Goal: Obtain resource: Download file/media

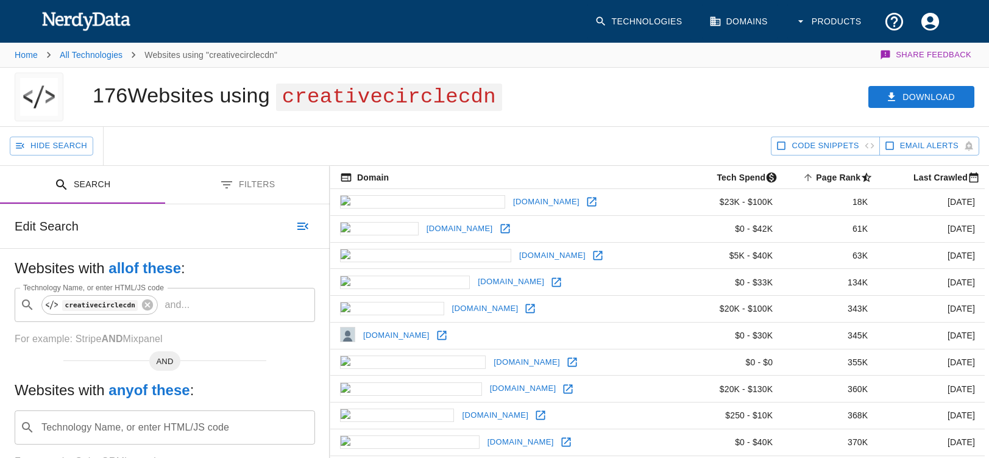
scroll to position [0, 1]
click at [921, 99] on button "Download" at bounding box center [921, 97] width 106 height 23
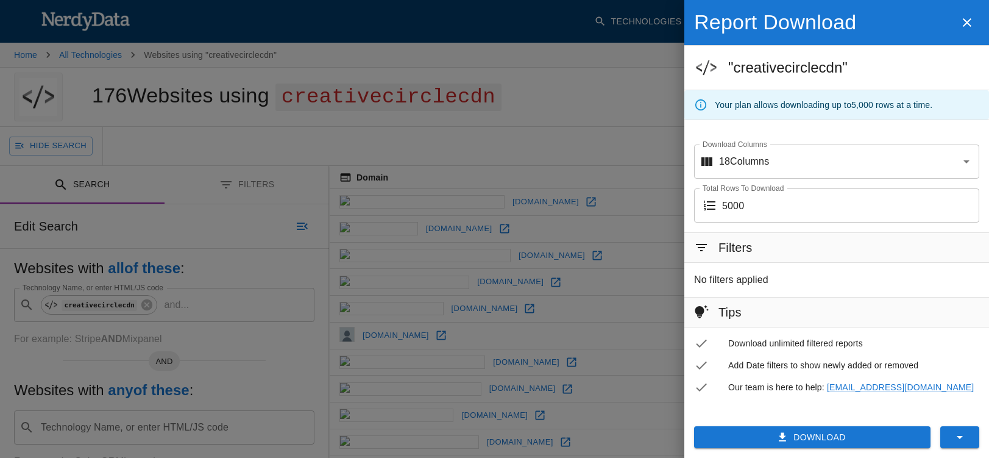
click at [810, 436] on button "Download" at bounding box center [812, 437] width 236 height 23
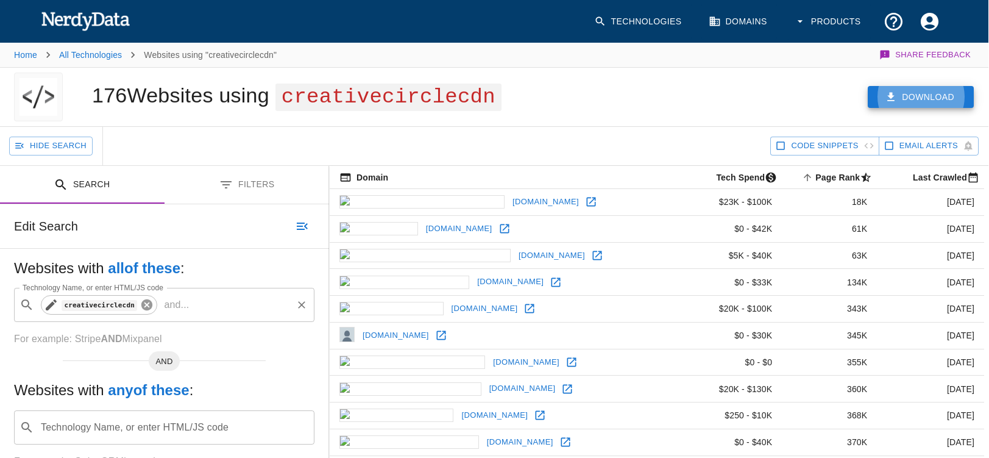
click at [144, 304] on icon at bounding box center [146, 304] width 11 height 11
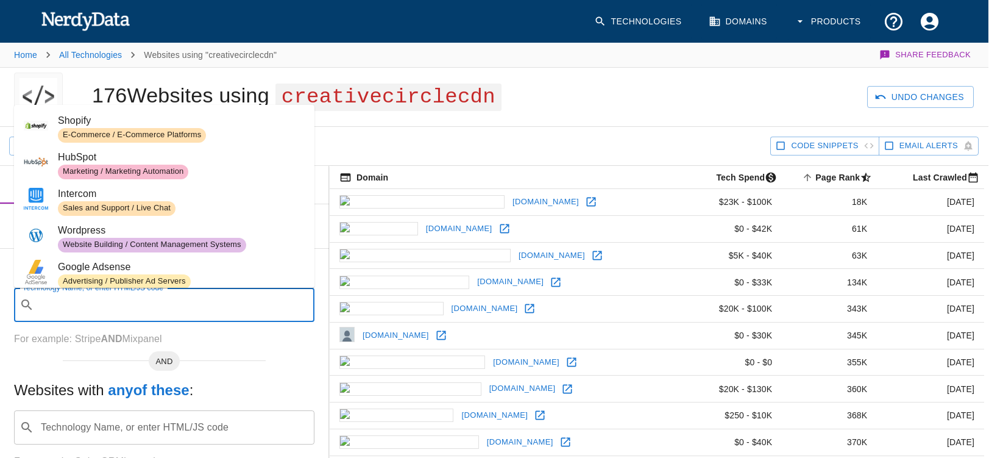
click at [82, 303] on input "Technology Name, or enter HTML/JS code" at bounding box center [174, 304] width 270 height 23
paste input "[PERSON_NAME]"
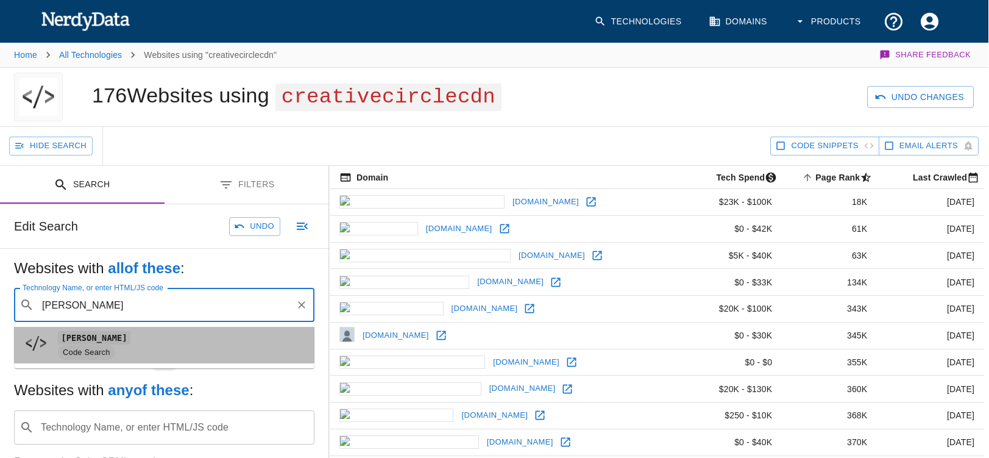
click at [93, 343] on code "[PERSON_NAME]" at bounding box center [94, 337] width 73 height 13
type input "[PERSON_NAME]"
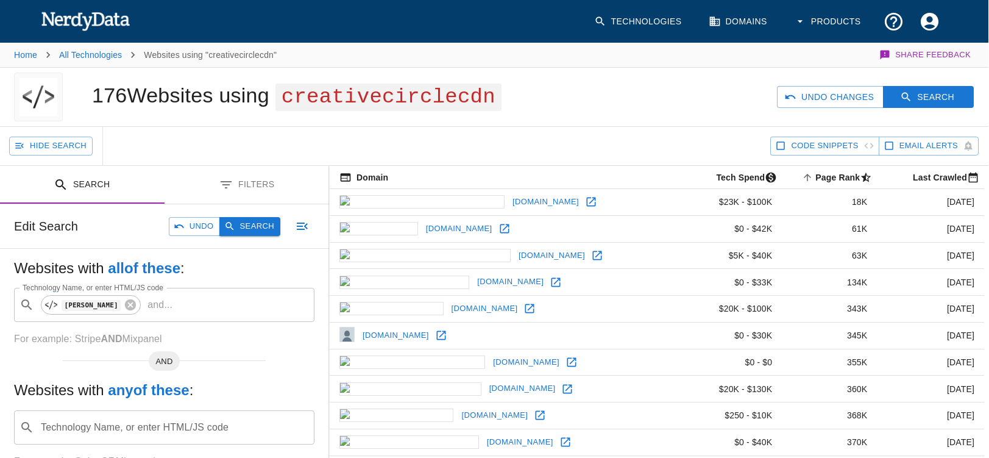
click at [244, 227] on button "Search" at bounding box center [249, 226] width 61 height 19
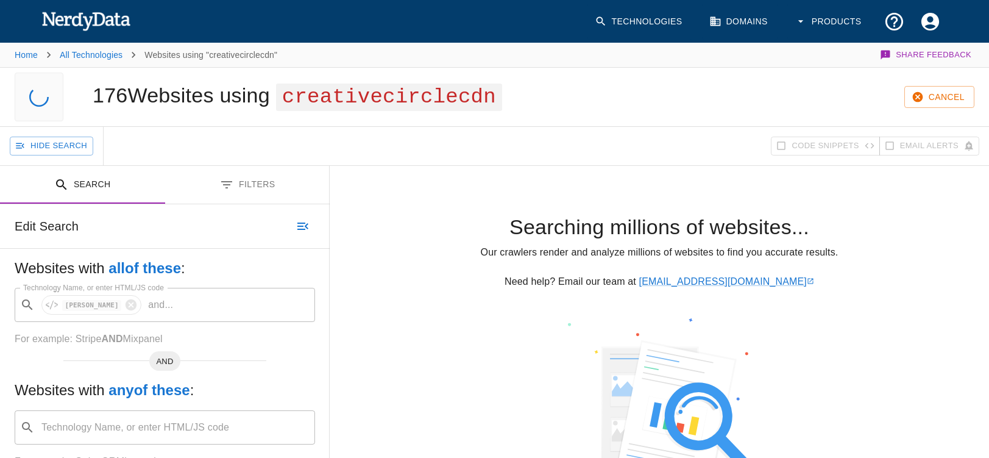
scroll to position [0, 0]
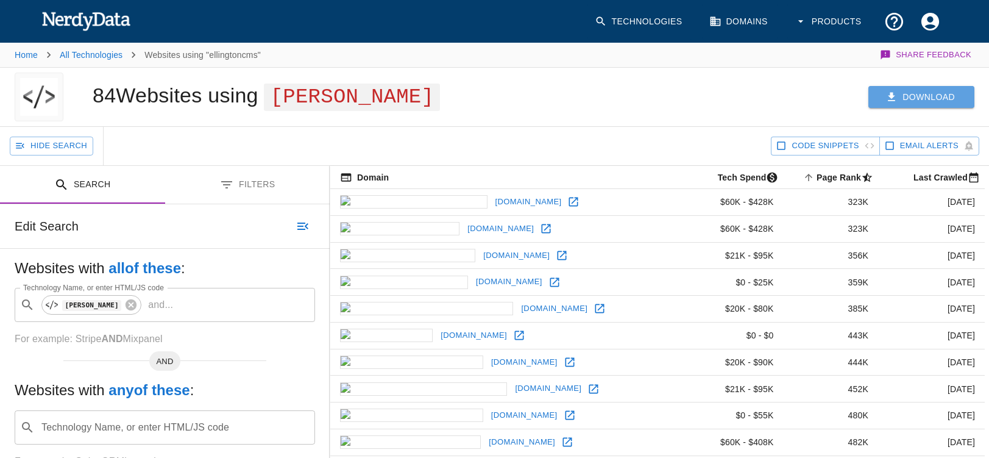
click at [912, 96] on button "Download" at bounding box center [921, 97] width 106 height 23
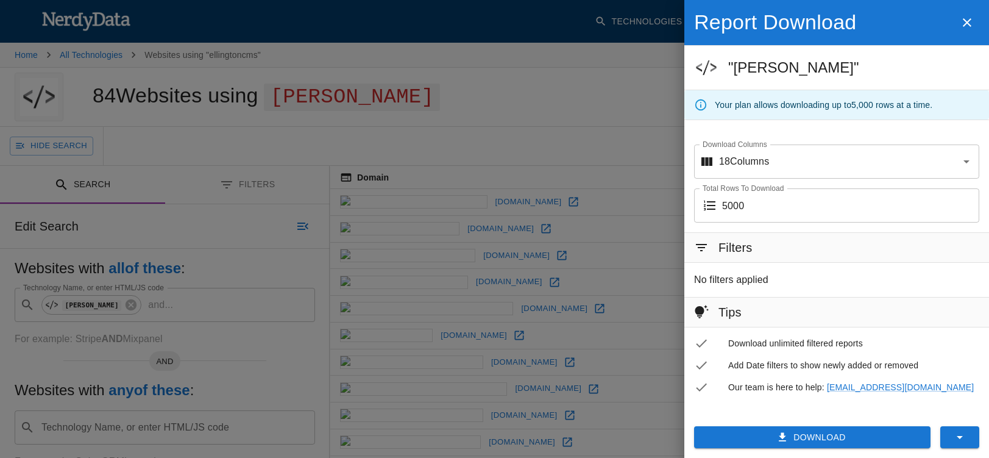
click at [807, 432] on button "Download" at bounding box center [812, 437] width 236 height 23
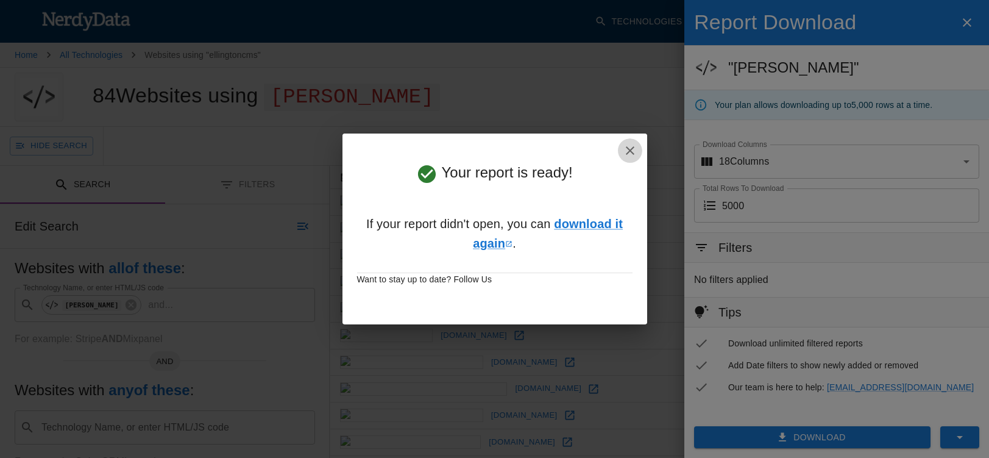
click at [632, 149] on icon "button" at bounding box center [630, 150] width 15 height 15
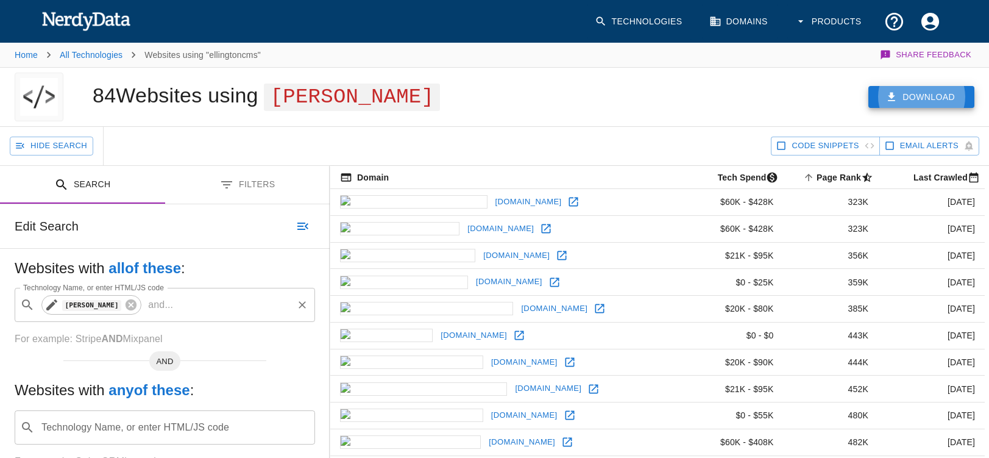
click at [129, 303] on icon at bounding box center [130, 304] width 13 height 13
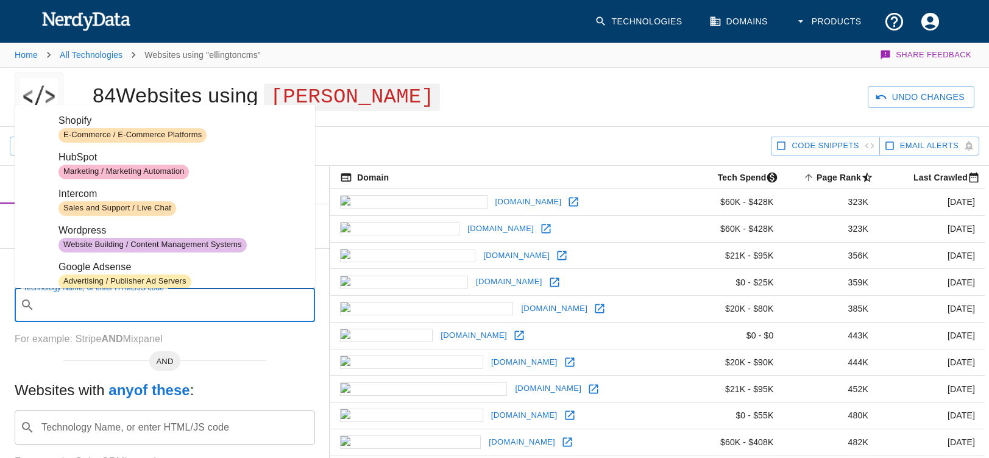
click at [105, 304] on input "Technology Name, or enter HTML/JS code" at bounding box center [175, 304] width 270 height 23
paste input "ROAR Online Publication"
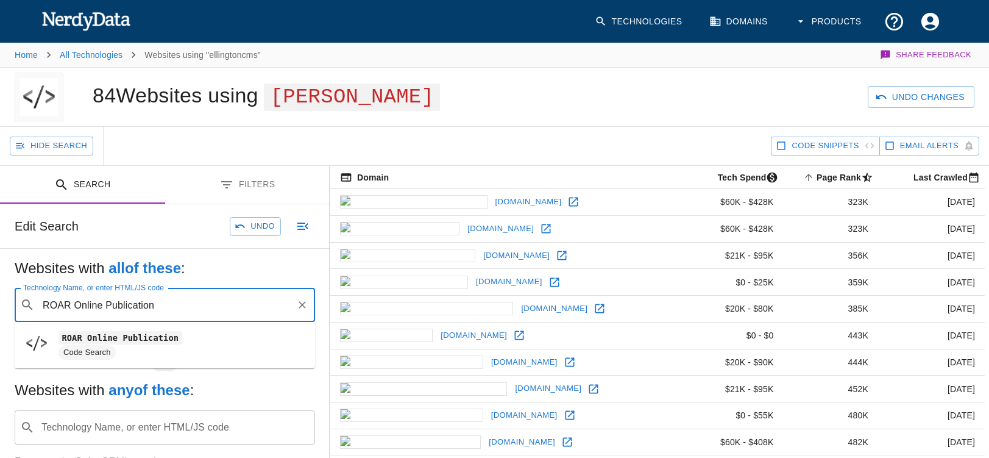
click at [113, 341] on code "ROAR Online Publication" at bounding box center [120, 337] width 124 height 13
type input "ROAR Online Publication"
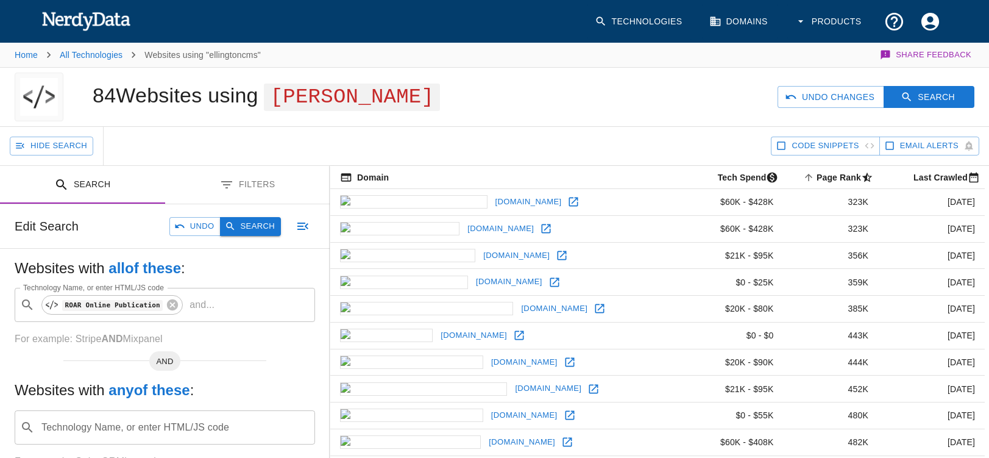
click at [255, 224] on button "Search" at bounding box center [250, 226] width 61 height 19
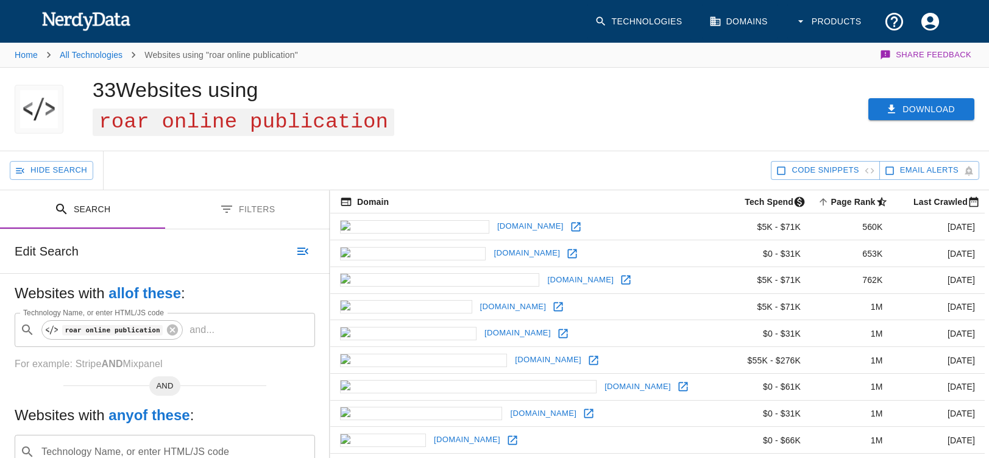
click at [897, 106] on icon "button" at bounding box center [891, 109] width 12 height 12
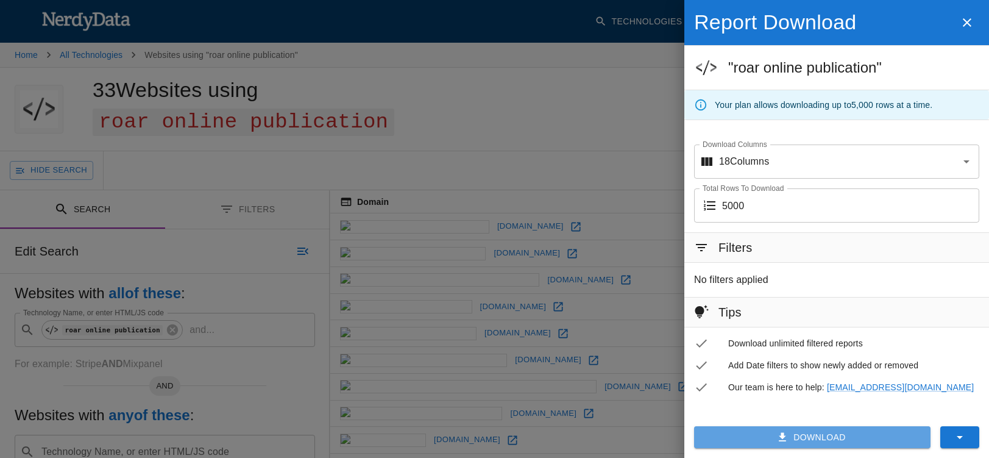
click at [836, 437] on button "Download" at bounding box center [812, 437] width 236 height 23
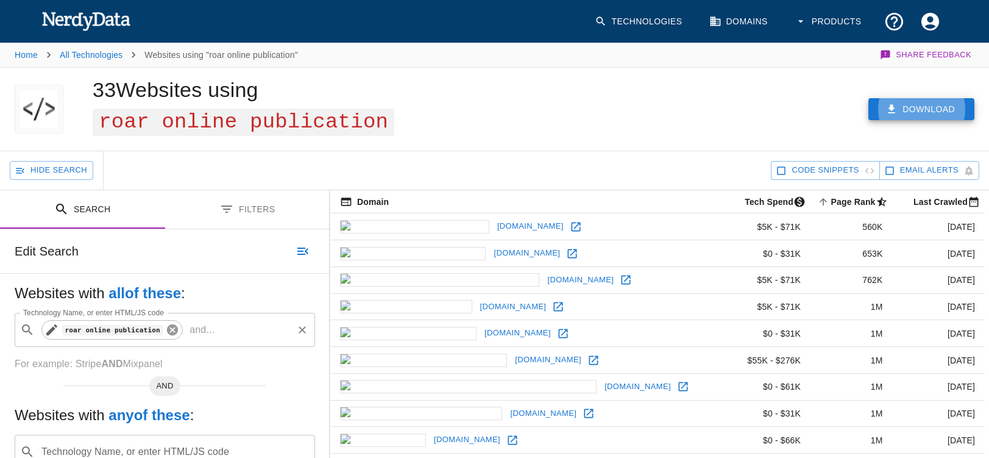
click at [174, 330] on icon at bounding box center [172, 329] width 11 height 11
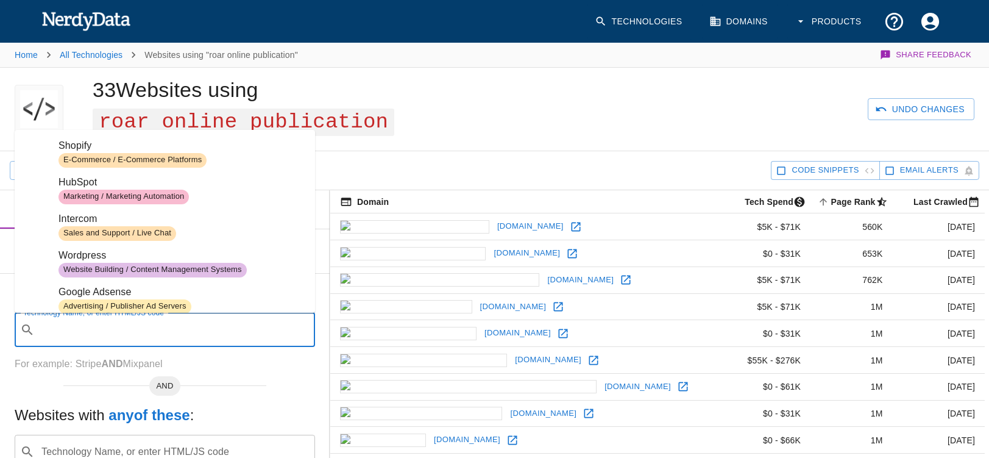
click at [115, 328] on input "Technology Name, or enter HTML/JS code" at bounding box center [175, 329] width 270 height 23
paste input "etypeservices"
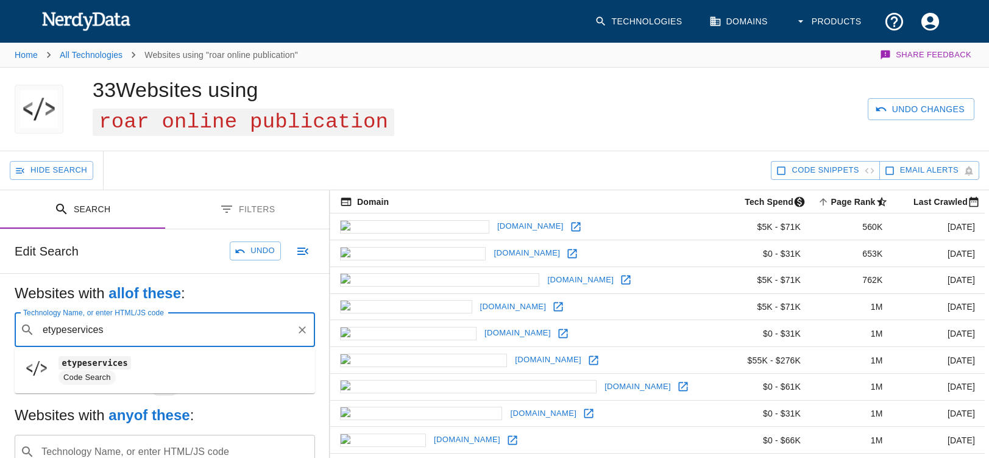
click at [87, 373] on span "Code Search" at bounding box center [86, 378] width 57 height 12
type input "etypeservices"
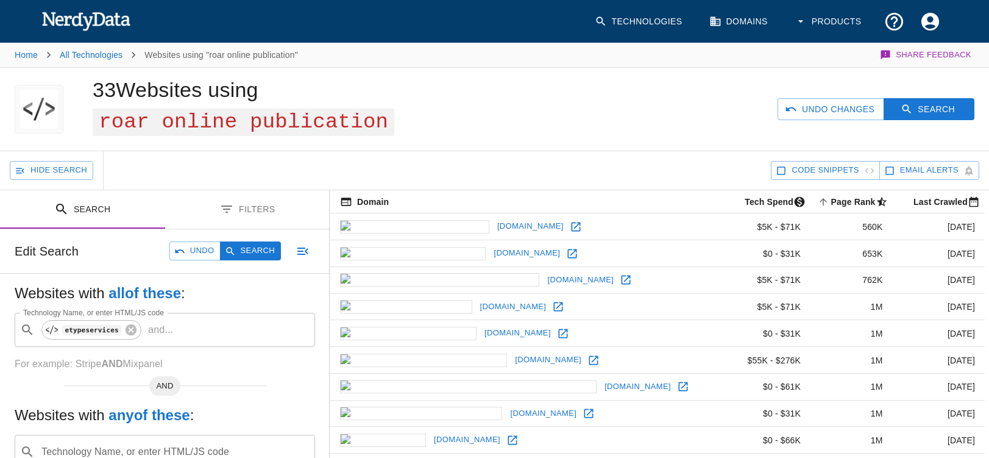
click at [252, 247] on button "Search" at bounding box center [250, 250] width 61 height 19
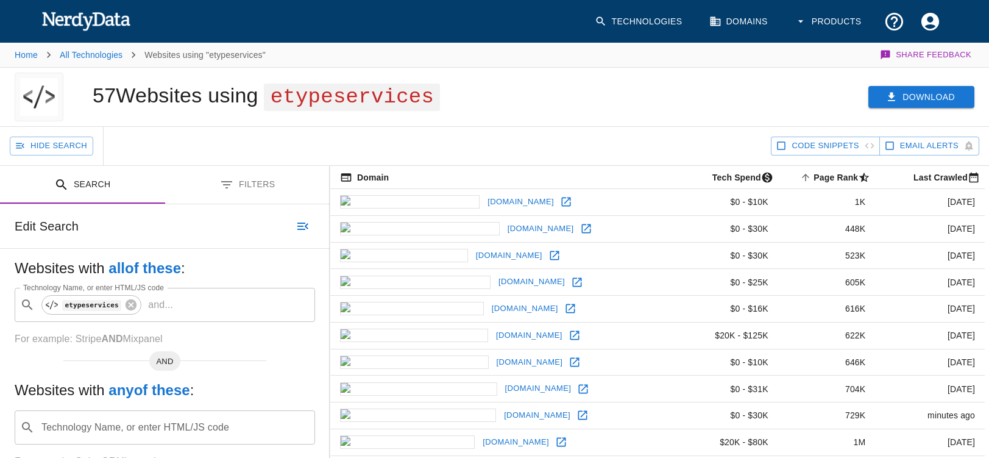
click at [923, 97] on button "Download" at bounding box center [921, 97] width 106 height 23
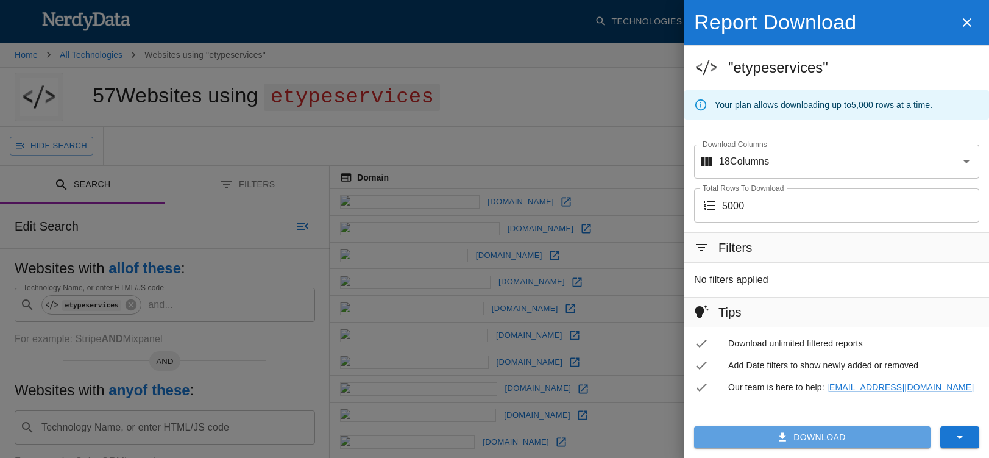
click at [802, 436] on button "Download" at bounding box center [812, 437] width 236 height 23
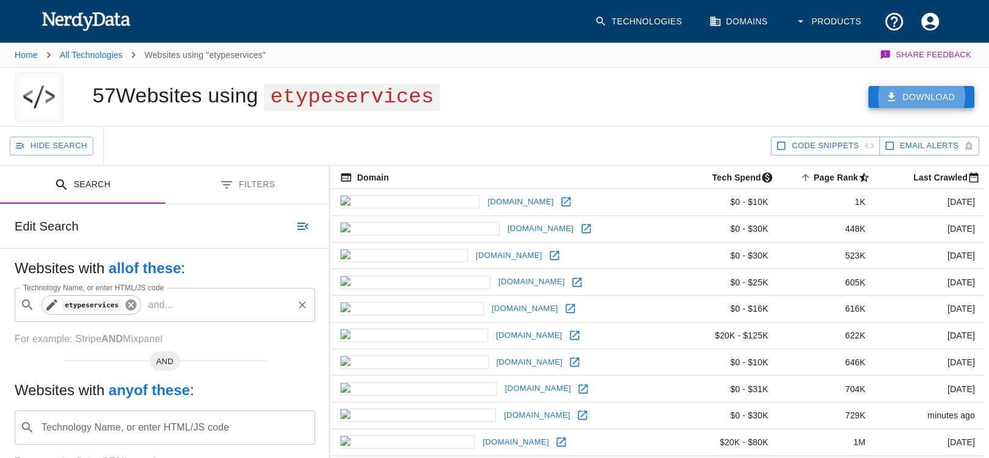
click at [133, 304] on icon at bounding box center [131, 304] width 11 height 11
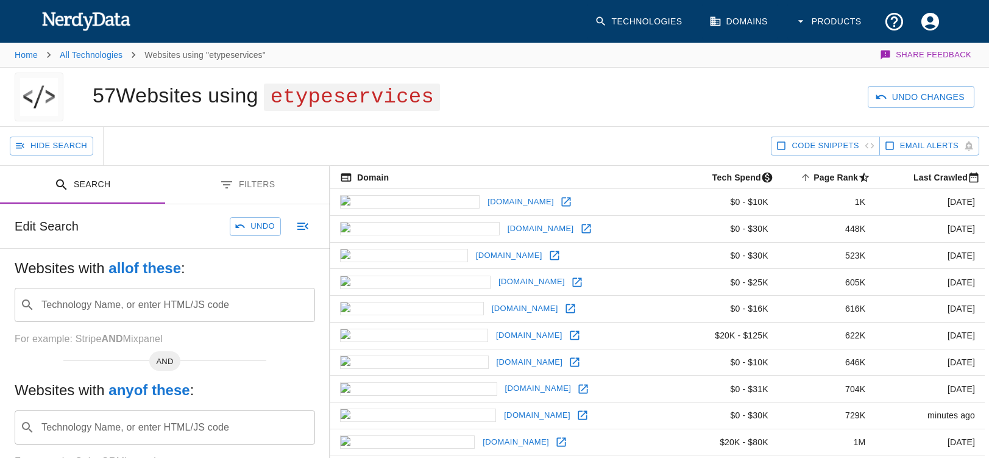
click at [85, 303] on input "Technology Name, or enter HTML/JS code" at bounding box center [175, 304] width 270 height 23
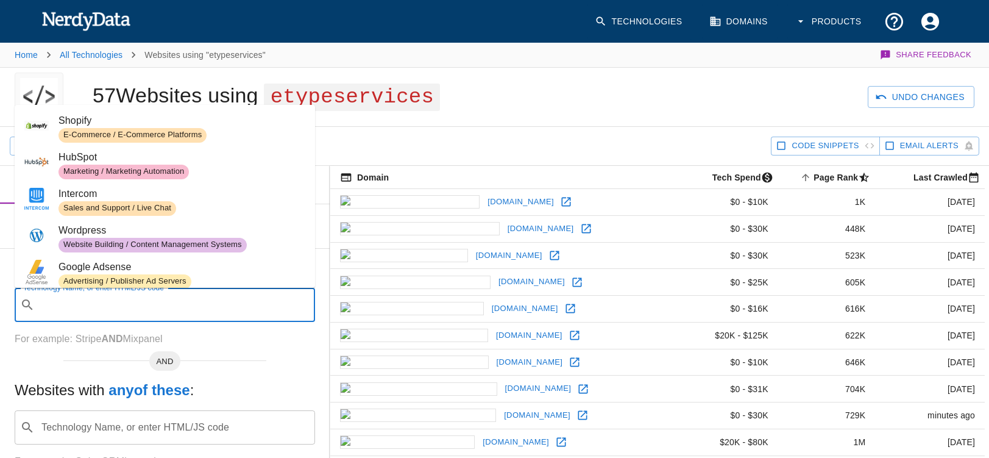
paste input "surfnewmedia"
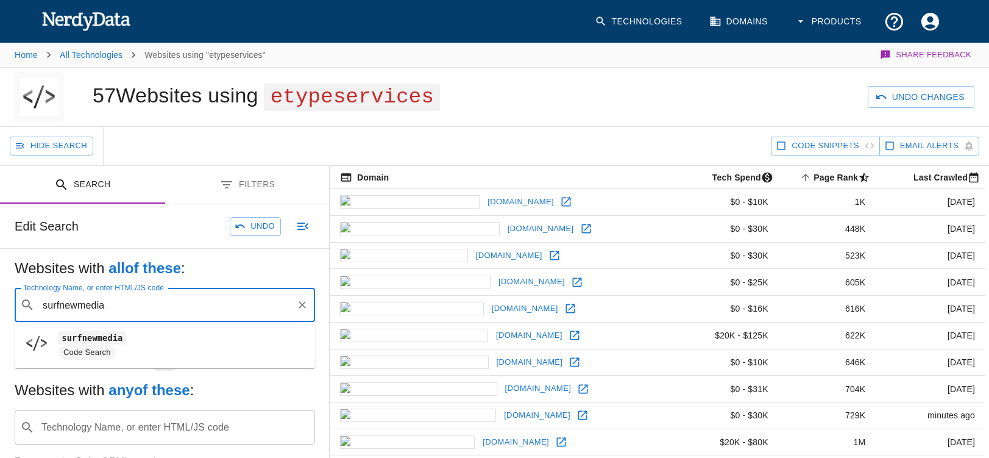
click at [71, 338] on code "surfnewmedia" at bounding box center [92, 337] width 68 height 13
type input "surfnewmedia"
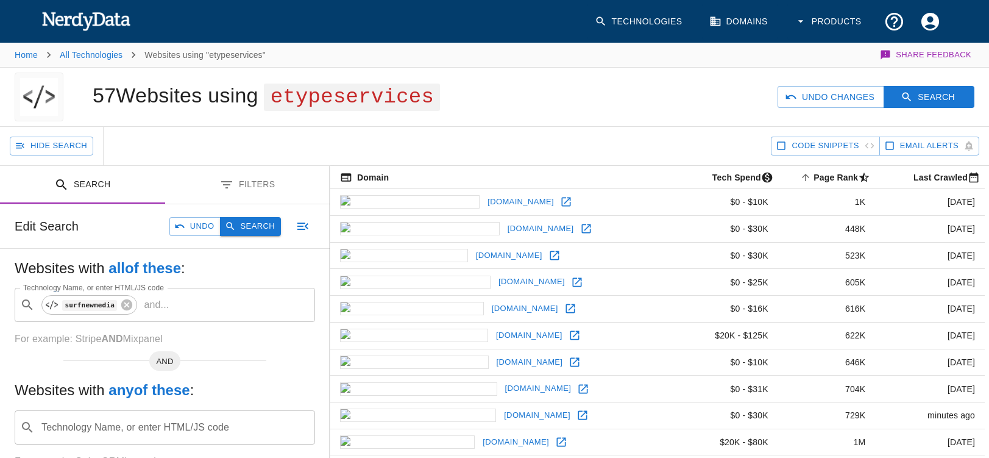
click at [257, 227] on button "Search" at bounding box center [250, 226] width 61 height 19
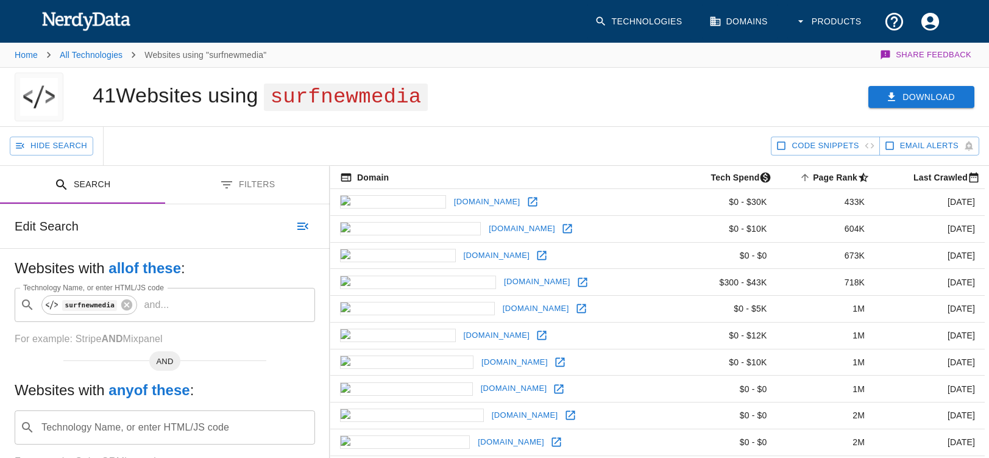
click at [913, 96] on button "Download" at bounding box center [921, 97] width 106 height 23
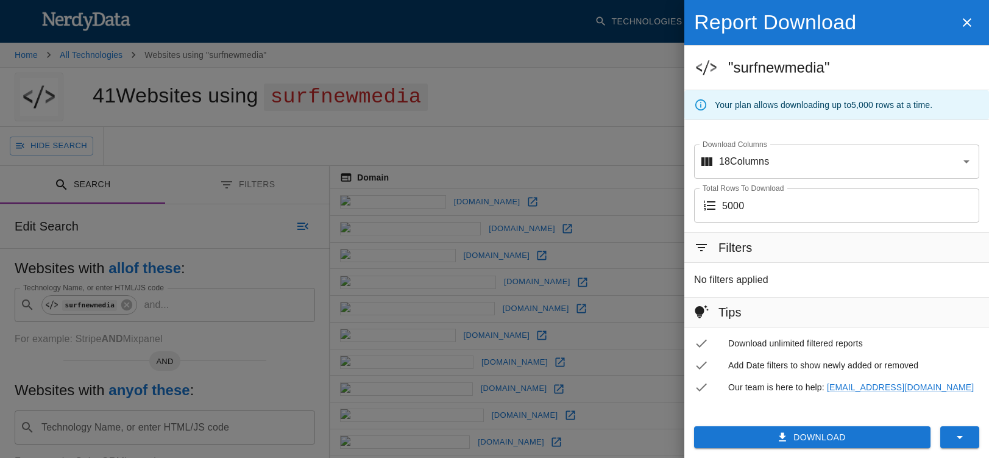
click at [779, 436] on icon "button" at bounding box center [782, 436] width 7 height 9
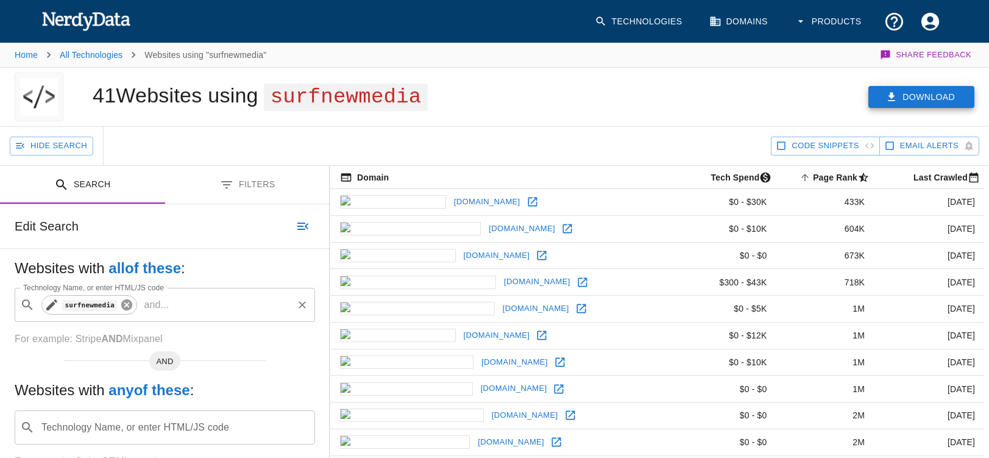
click at [124, 306] on icon at bounding box center [126, 304] width 11 height 11
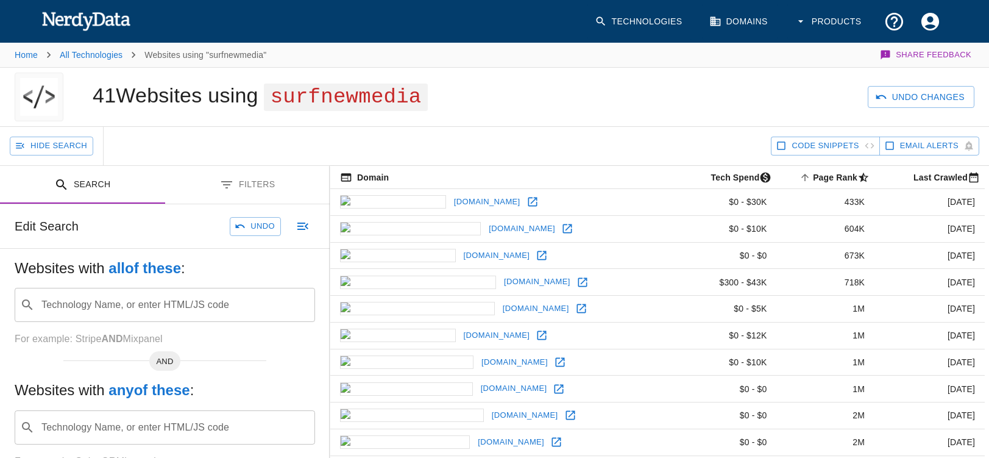
click at [86, 306] on input "Technology Name, or enter HTML/JS code" at bounding box center [175, 304] width 270 height 23
paste input "websitesfornewspapers"
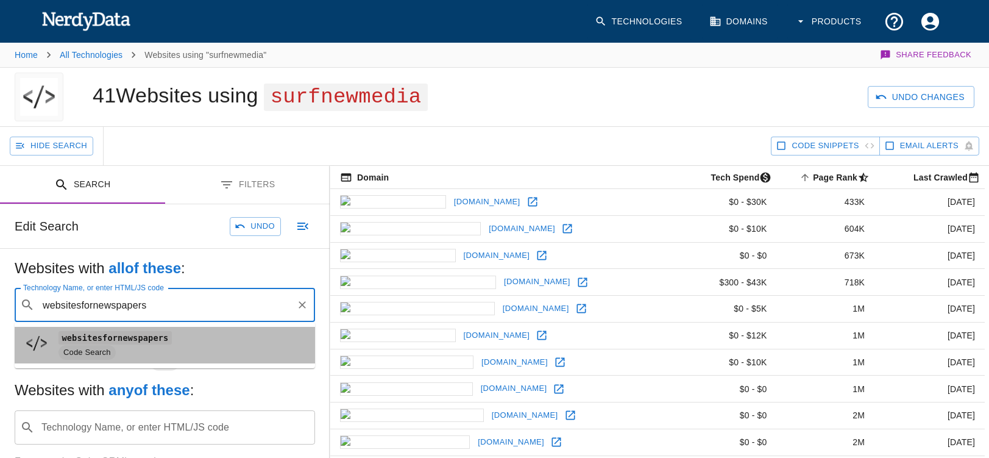
click at [105, 342] on code "websitesfornewspapers" at bounding box center [114, 337] width 113 height 13
type input "websitesfornewspapers"
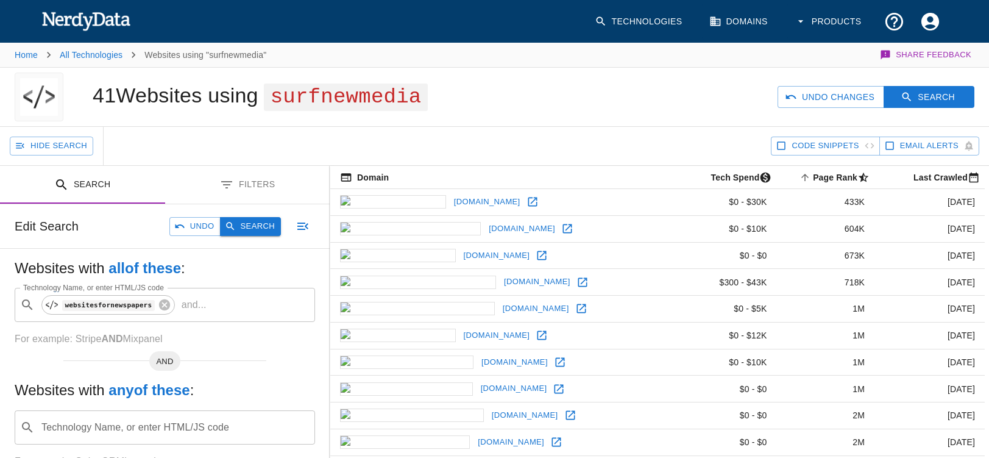
click at [246, 228] on button "Search" at bounding box center [250, 226] width 61 height 19
